Goal: Transaction & Acquisition: Purchase product/service

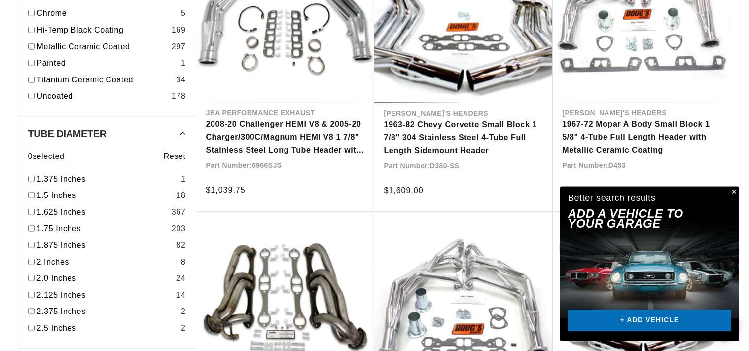
scroll to position [1042, 0]
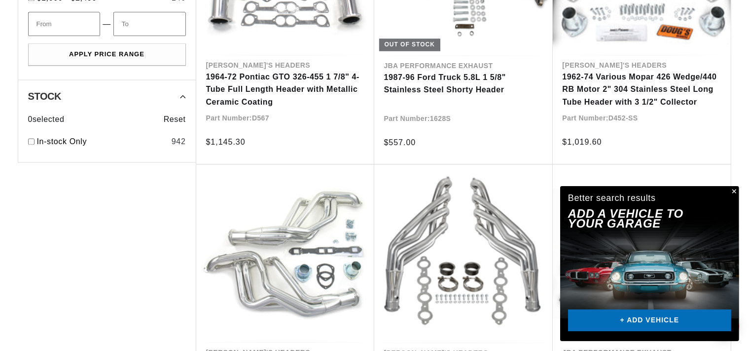
scroll to position [2222, 0]
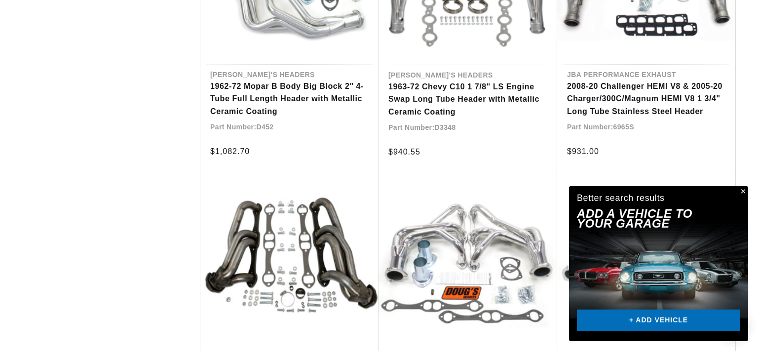
click at [749, 26] on div "Close dialog FIND THE RIGHT PARTS Take our quick quiz using the button below, a…" at bounding box center [379, 175] width 758 height 351
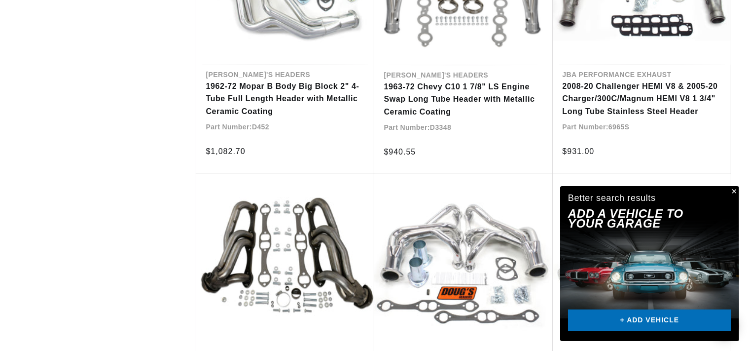
click at [734, 193] on button "Close" at bounding box center [734, 192] width 12 height 12
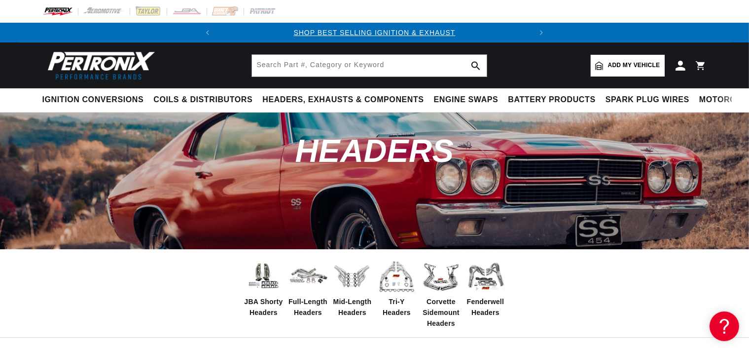
scroll to position [0, 0]
click at [621, 65] on span "Add my vehicle" at bounding box center [634, 65] width 52 height 9
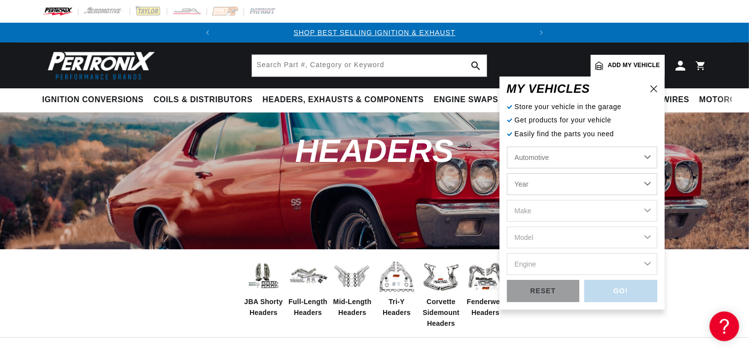
click at [507, 173] on select "Year 2024 2023 2022 2021 2020 2019 2018 2017 2016 2015 2014 2013 2012 2011 2010…" at bounding box center [582, 184] width 150 height 22
select select "1969"
click option "1969" at bounding box center [0, 0] width 0 height 0
select select "1969"
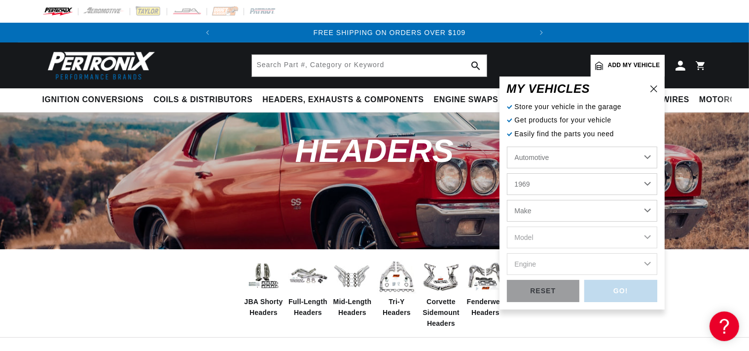
click at [507, 200] on select "Make Alfa Romeo American Motors Aston Martin Austin Austin Healey Avanti BMW Bu…" at bounding box center [582, 211] width 150 height 22
select select "Chevrolet"
click option "Chevrolet" at bounding box center [0, 0] width 0 height 0
select select "Chevrolet"
click at [507, 226] on select "Model Bel Air Biscayne Blazer Brookwood C10 Pickup C10 Suburban C20 Pickup C20 …" at bounding box center [582, 237] width 150 height 22
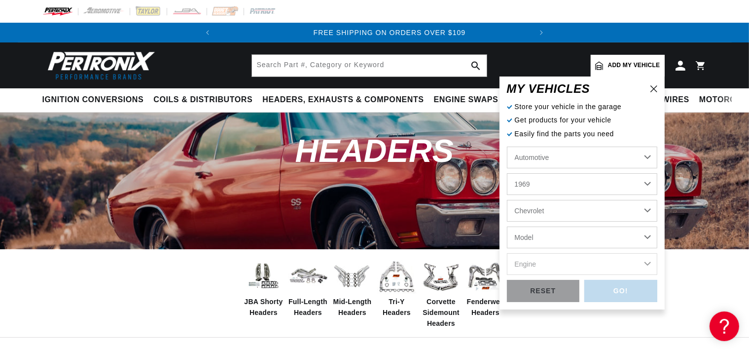
select select "Camaro"
click option "Camaro" at bounding box center [0, 0] width 0 height 0
select select "Camaro"
click at [507, 253] on select "Engine 6.6L 230cid / 3.8L 250cid / 4.1L 302cid / 4.9L 305cid / 5.0L 307cid / 5.…" at bounding box center [582, 264] width 150 height 22
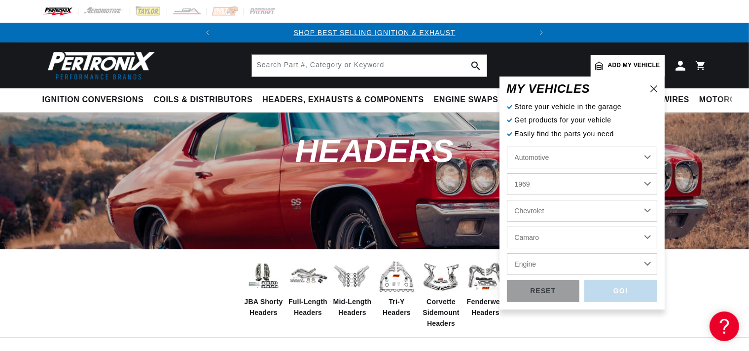
select select "427cid-7.0L"
click option "427cid / 7.0L" at bounding box center [0, 0] width 0 height 0
select select "427cid-7.0L"
click at [599, 297] on div "GO!" at bounding box center [621, 291] width 73 height 22
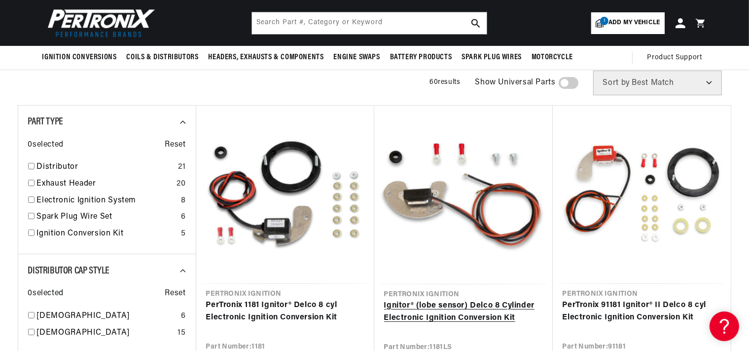
scroll to position [69, 0]
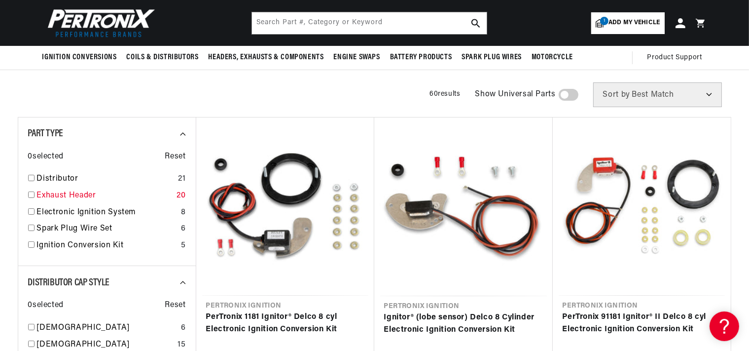
click at [33, 194] on input "checkbox" at bounding box center [31, 194] width 6 height 6
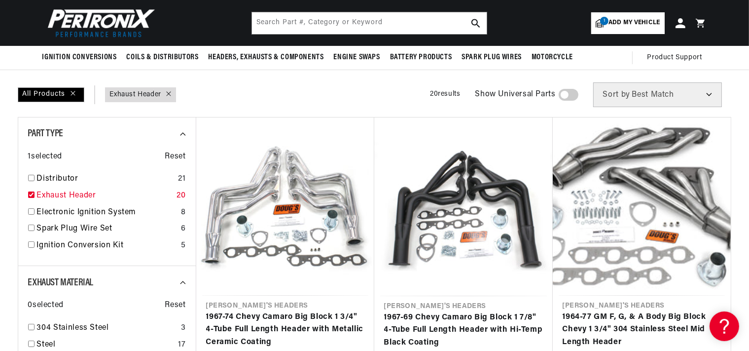
checkbox input "true"
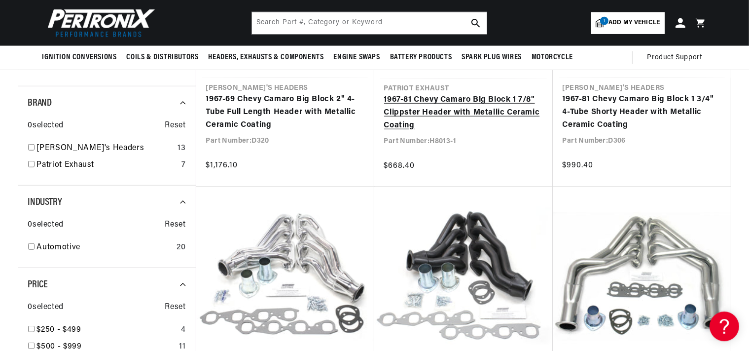
scroll to position [833, 0]
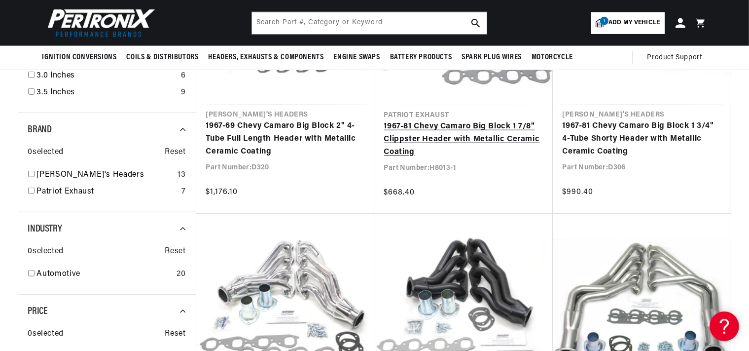
click at [484, 139] on link "1967-81 Chevy Camaro Big Block 1 7/8" Clippster Header with Metallic Ceramic Co…" at bounding box center [463, 139] width 159 height 38
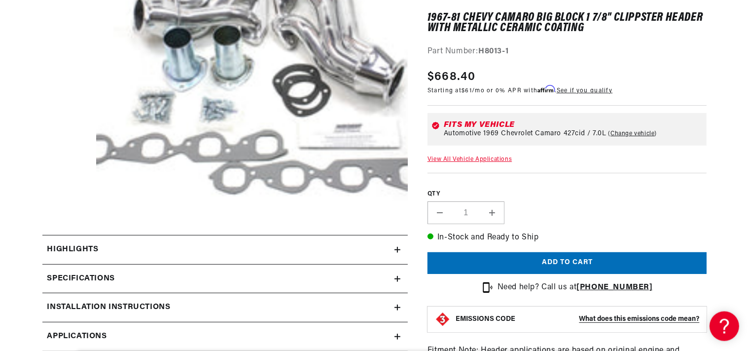
scroll to position [278, 0]
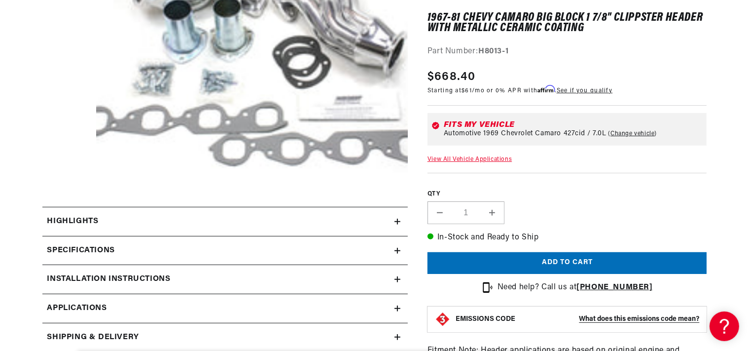
click at [397, 220] on icon at bounding box center [398, 222] width 6 height 6
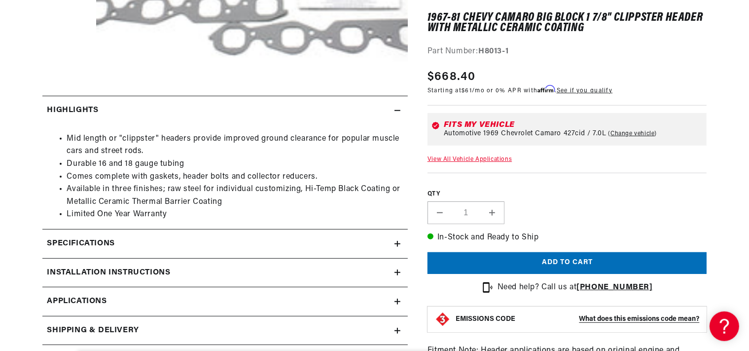
scroll to position [416, 0]
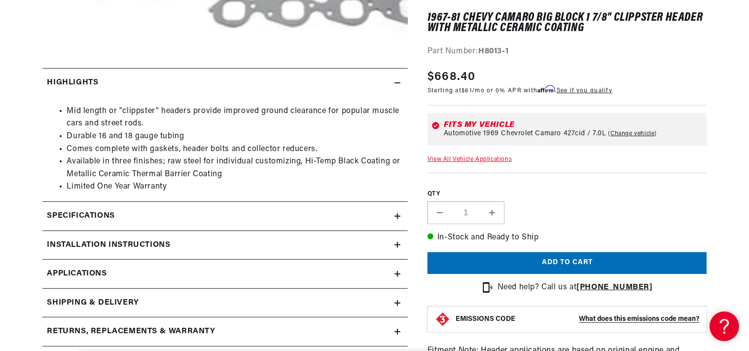
click at [394, 218] on div "Specifications" at bounding box center [218, 216] width 352 height 13
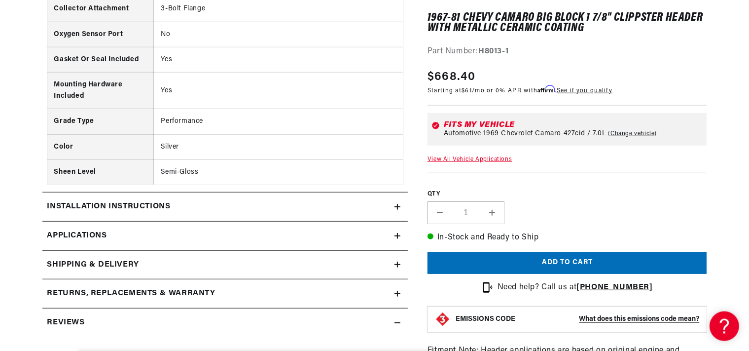
scroll to position [833, 0]
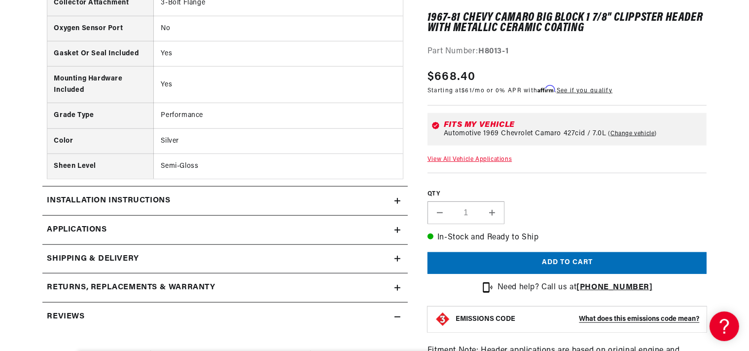
click at [395, 203] on icon at bounding box center [398, 201] width 6 height 6
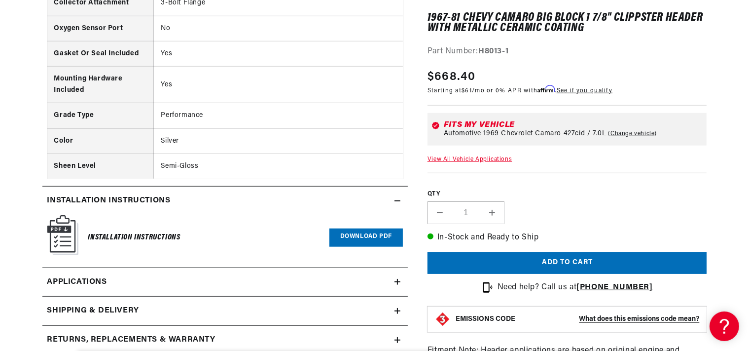
click at [360, 241] on link "Download PDF" at bounding box center [367, 237] width 74 height 18
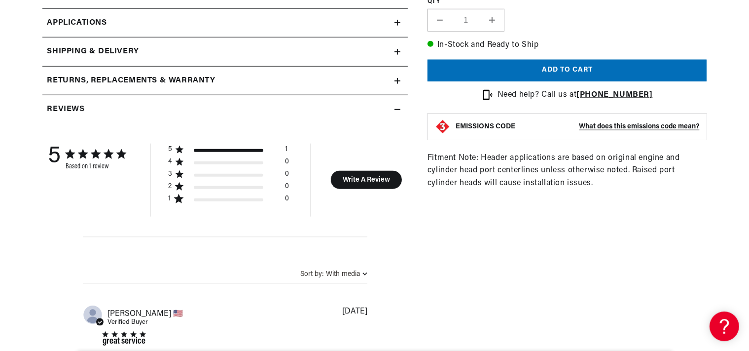
scroll to position [1111, 0]
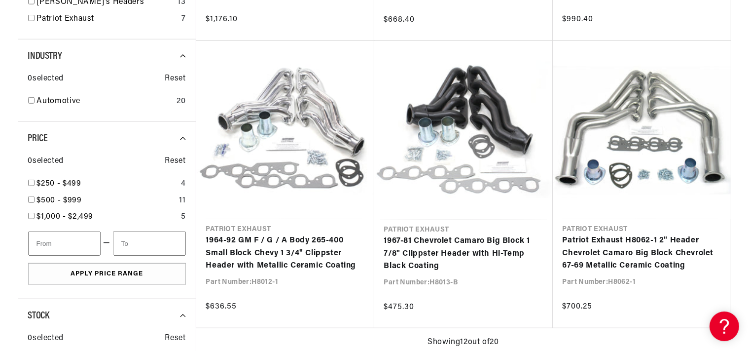
scroll to position [1006, 0]
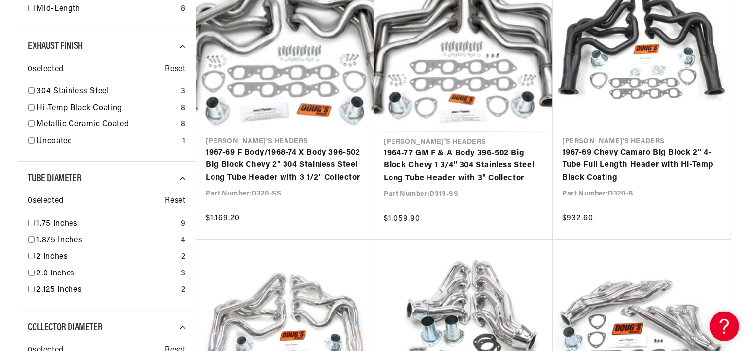
scroll to position [798, 0]
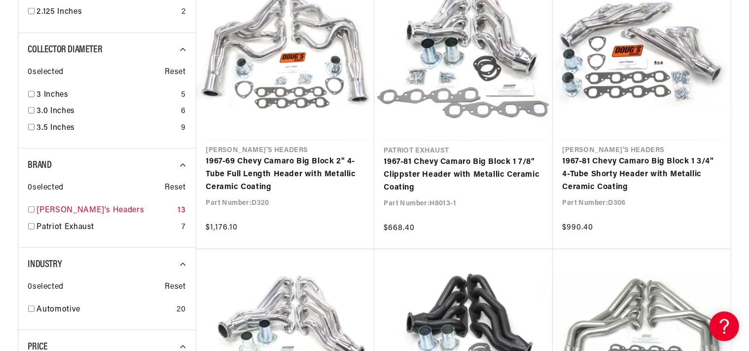
click at [34, 208] on input "checkbox" at bounding box center [31, 209] width 6 height 6
checkbox input "true"
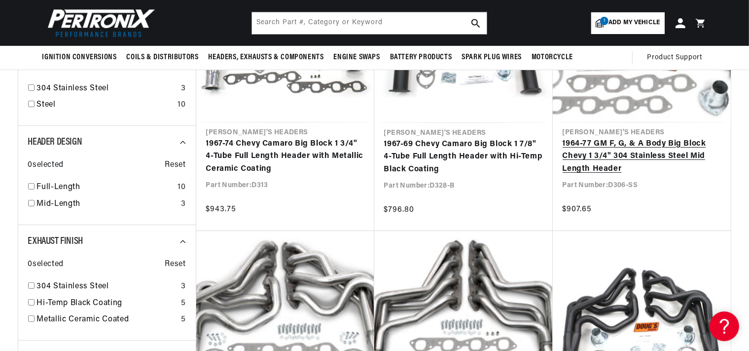
scroll to position [0, 299]
click at [609, 165] on link "1964-77 GM F, G, & A Body Big Block Chevy 1 3/4" 304 Stainless Steel Mid Length…" at bounding box center [642, 157] width 158 height 38
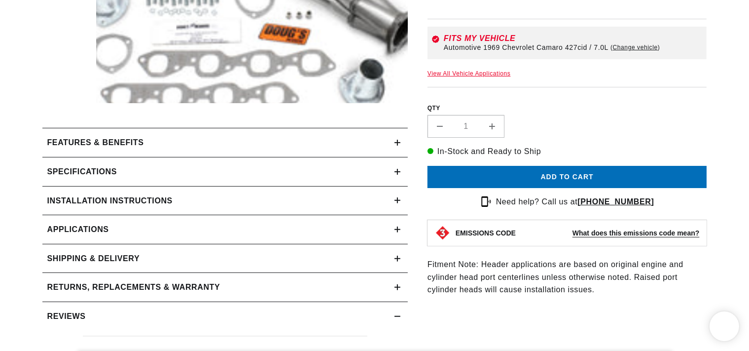
click at [397, 146] on icon at bounding box center [398, 143] width 6 height 6
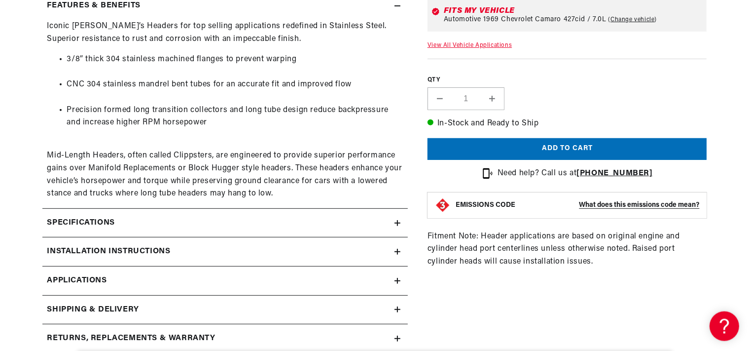
scroll to position [416, 0]
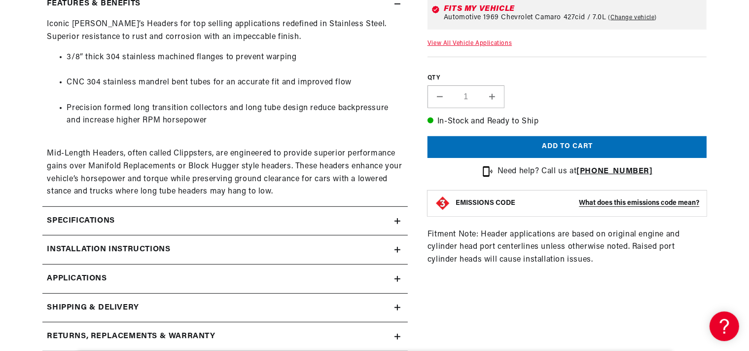
click at [398, 222] on icon at bounding box center [398, 221] width 6 height 6
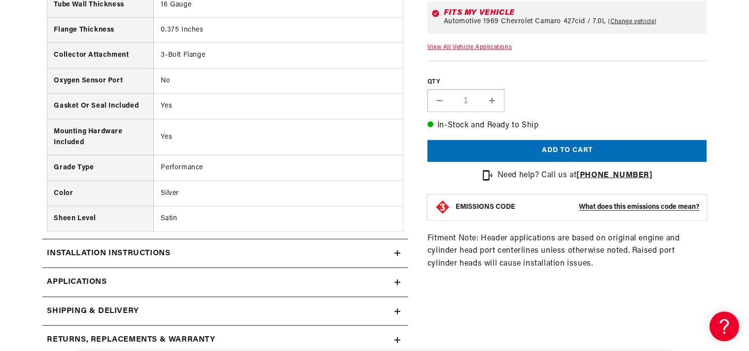
scroll to position [833, 0]
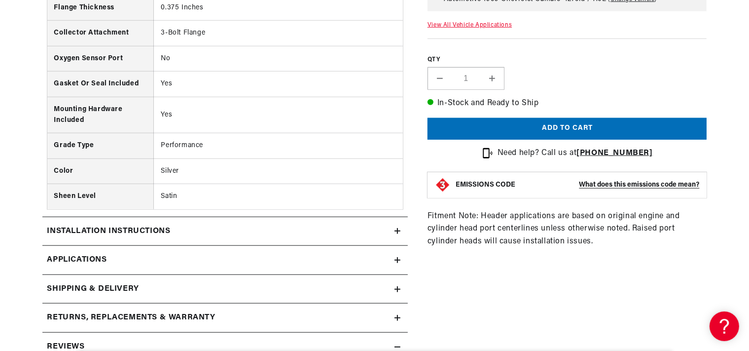
click at [397, 233] on icon at bounding box center [398, 231] width 6 height 6
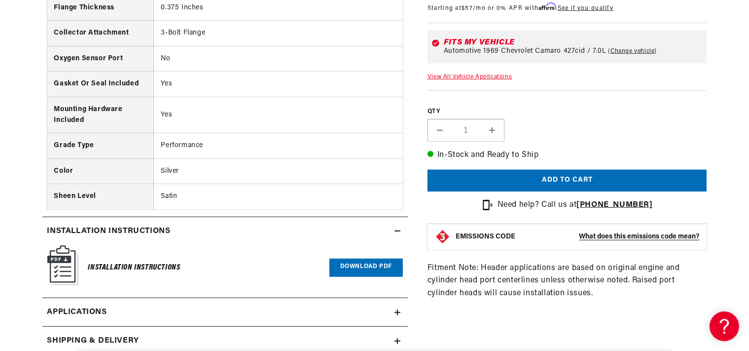
click at [381, 267] on link "Download PDF" at bounding box center [367, 268] width 74 height 18
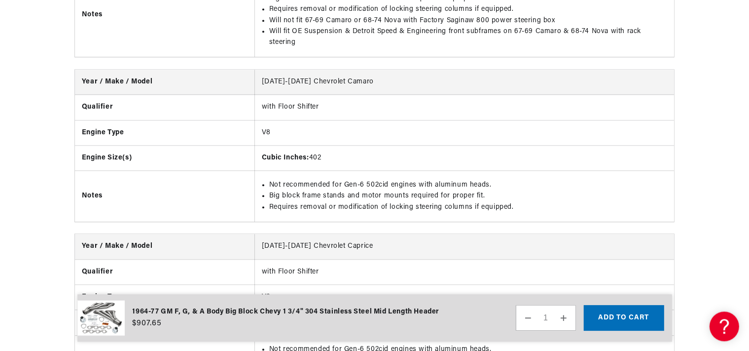
scroll to position [6321, 0]
